Goal: Task Accomplishment & Management: Manage account settings

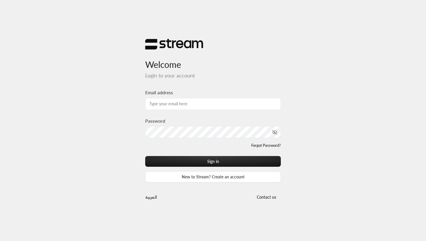
type input "[EMAIL_ADDRESS][DOMAIN_NAME]"
click at [152, 145] on div "Forgot Password?" at bounding box center [213, 145] width 136 height 6
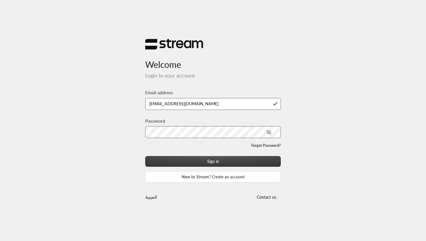
click at [181, 157] on button "Sign in" at bounding box center [213, 161] width 136 height 11
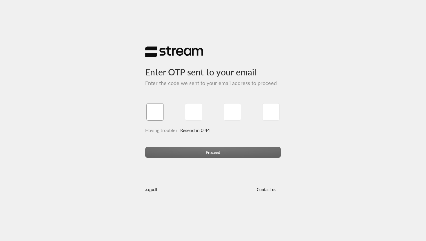
type input "0"
type input "4"
type input "0"
type input "4"
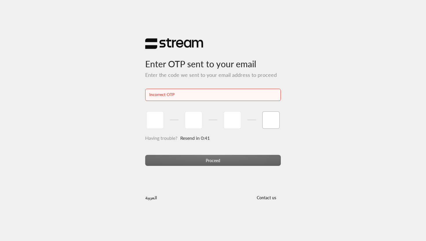
type input "3"
click at [156, 120] on input "tel" at bounding box center [154, 119] width 17 height 17
type input "0"
type input "4"
type input "0"
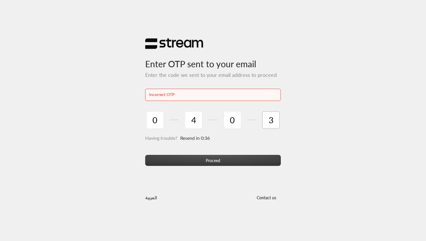
type input "3"
click at [173, 158] on button "Proceed" at bounding box center [213, 160] width 136 height 11
